Goal: Transaction & Acquisition: Book appointment/travel/reservation

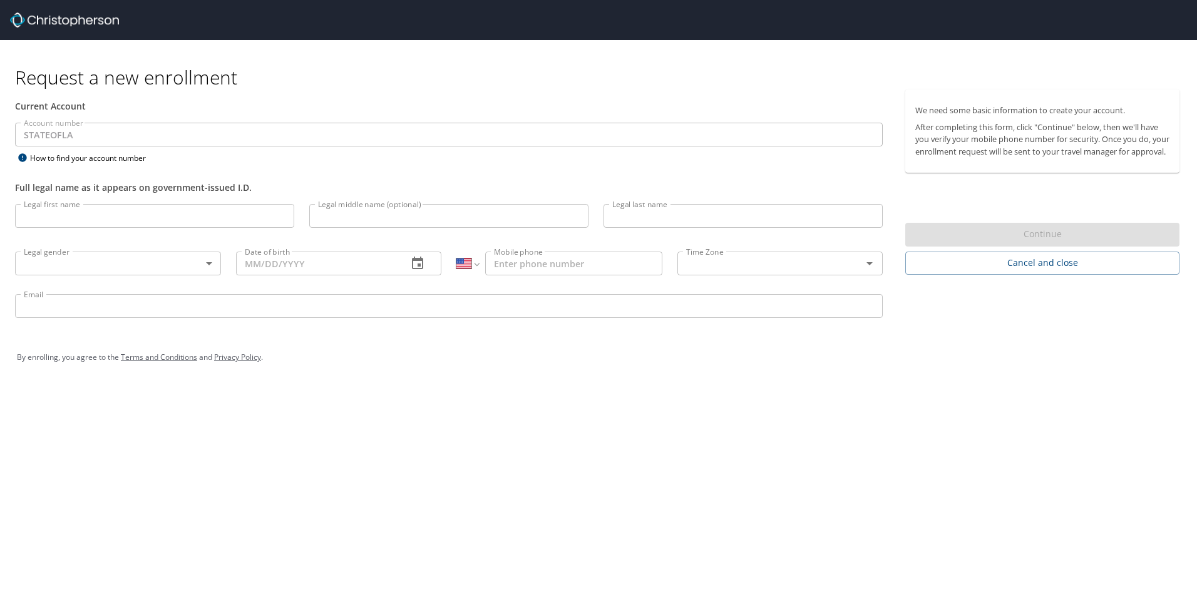
select select "US"
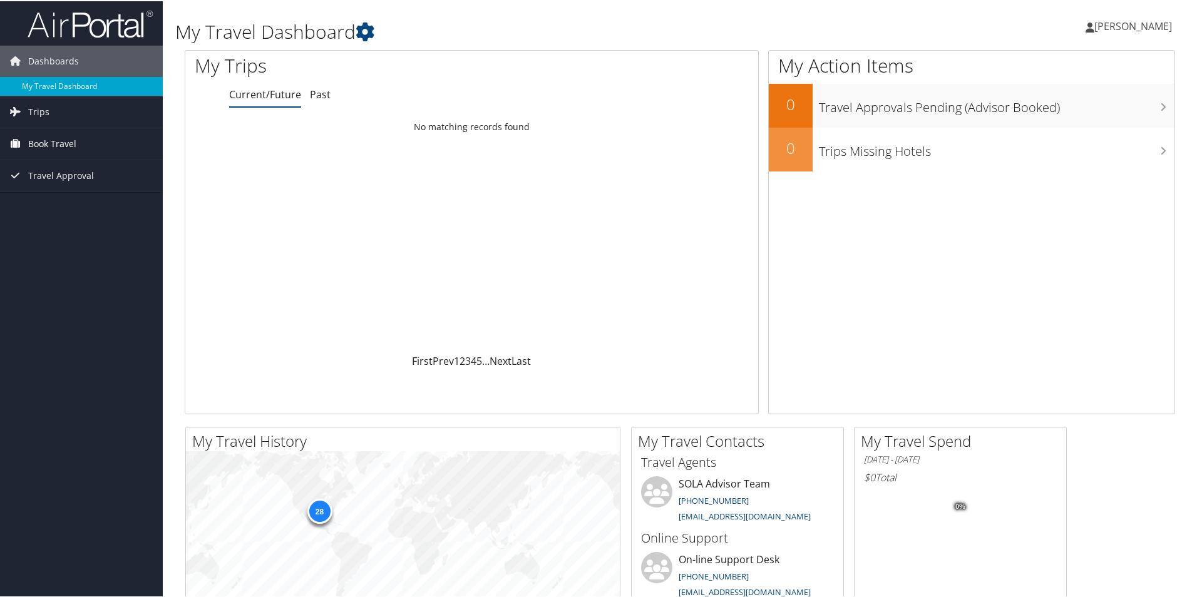
click at [32, 141] on span "Book Travel" at bounding box center [52, 142] width 48 height 31
click at [73, 214] on span "Travel Approval" at bounding box center [61, 212] width 66 height 31
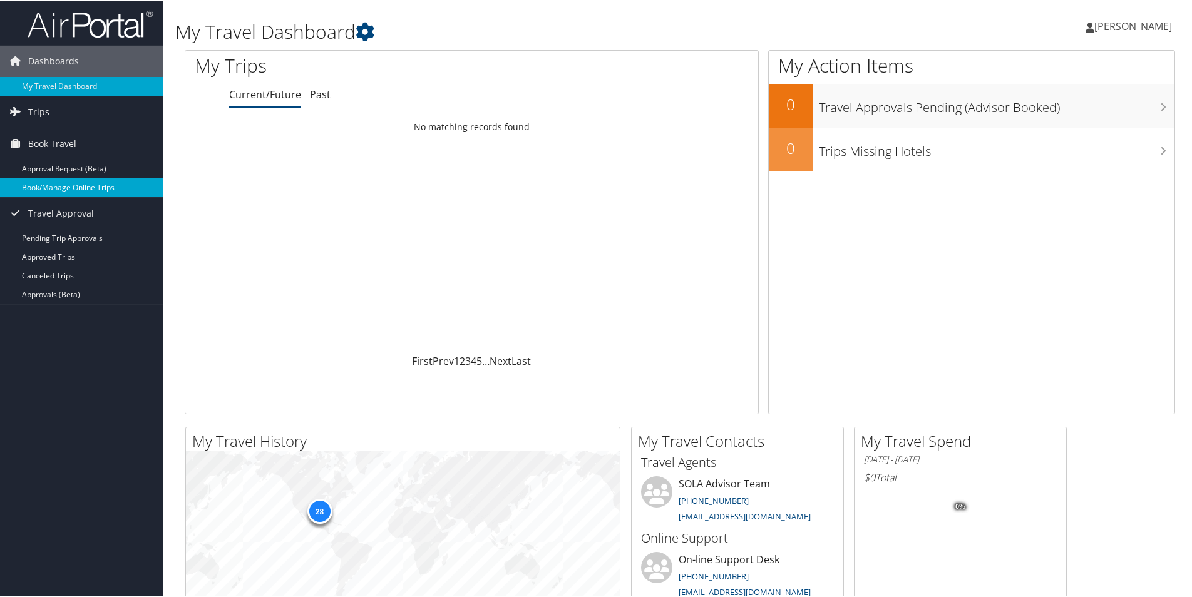
click at [66, 190] on link "Book/Manage Online Trips" at bounding box center [81, 186] width 163 height 19
click at [69, 184] on link "Book/Manage Online Trips" at bounding box center [81, 186] width 163 height 19
click at [82, 187] on link "Book/Manage Online Trips" at bounding box center [81, 186] width 163 height 19
